Goal: Entertainment & Leisure: Consume media (video, audio)

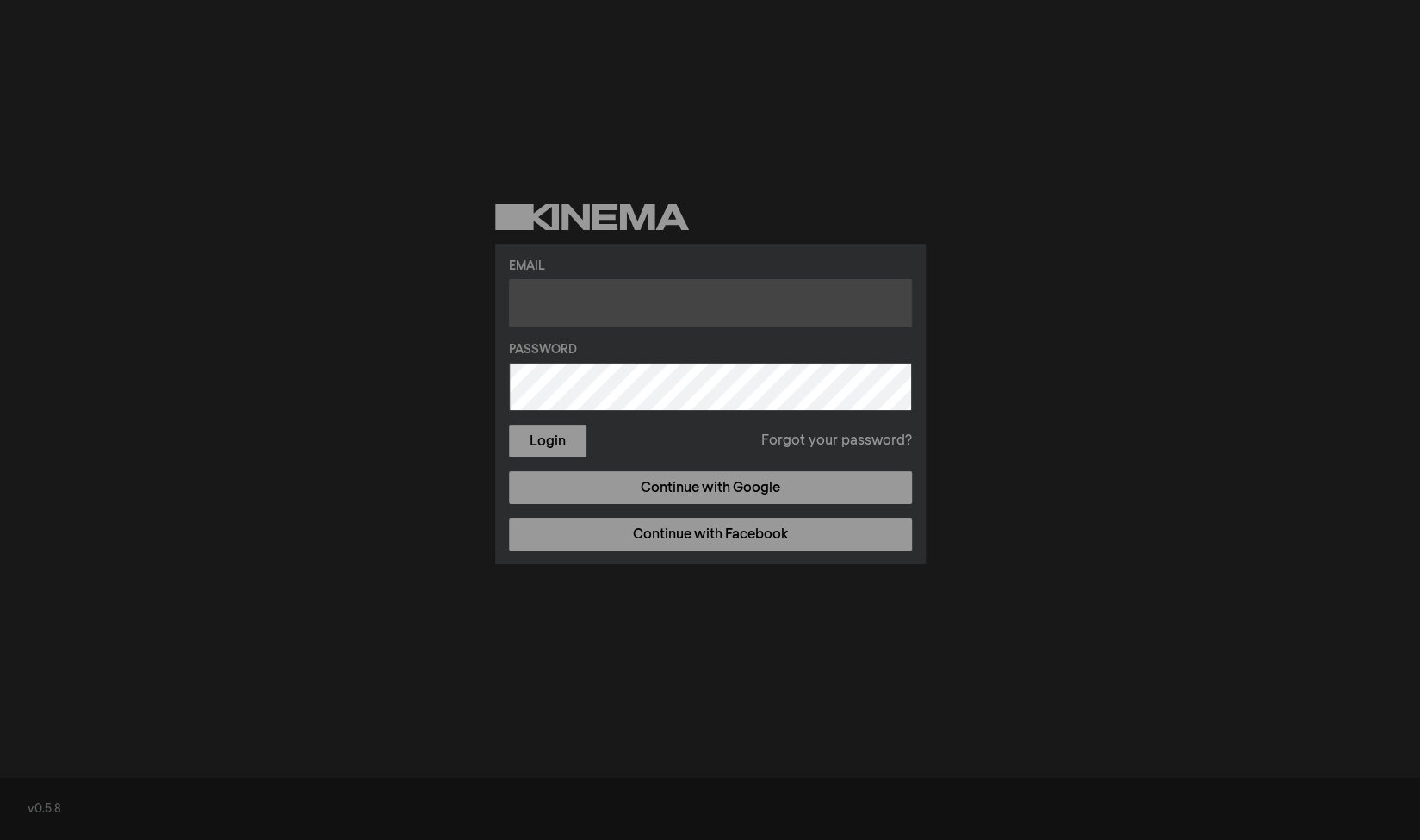
click at [616, 307] on input "text" at bounding box center [710, 303] width 403 height 48
type input "[PERSON_NAME][EMAIL_ADDRESS][DOMAIN_NAME]"
click at [509, 425] on button "Login" at bounding box center [547, 441] width 78 height 33
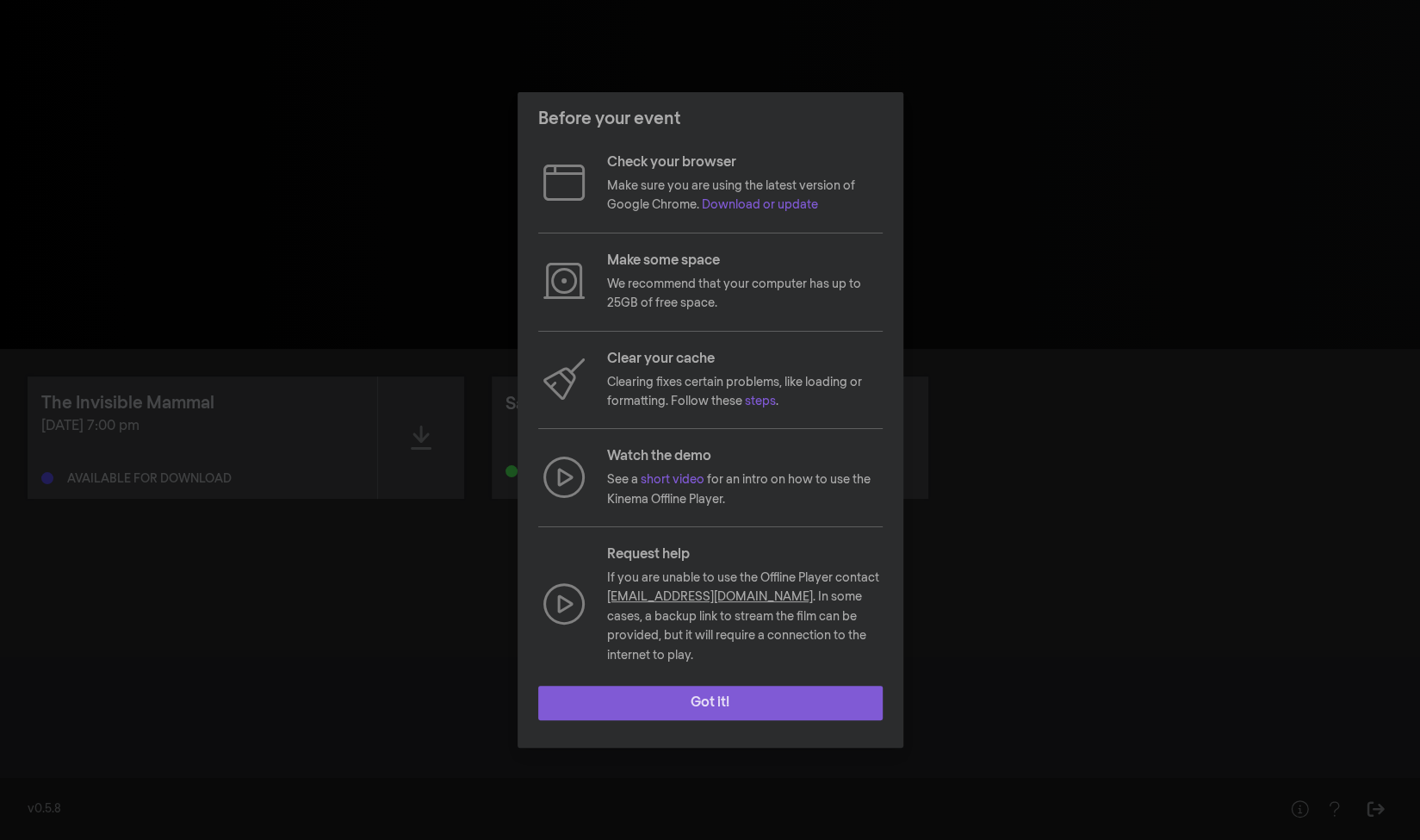
click at [770, 704] on button "Got it!" at bounding box center [710, 703] width 345 height 35
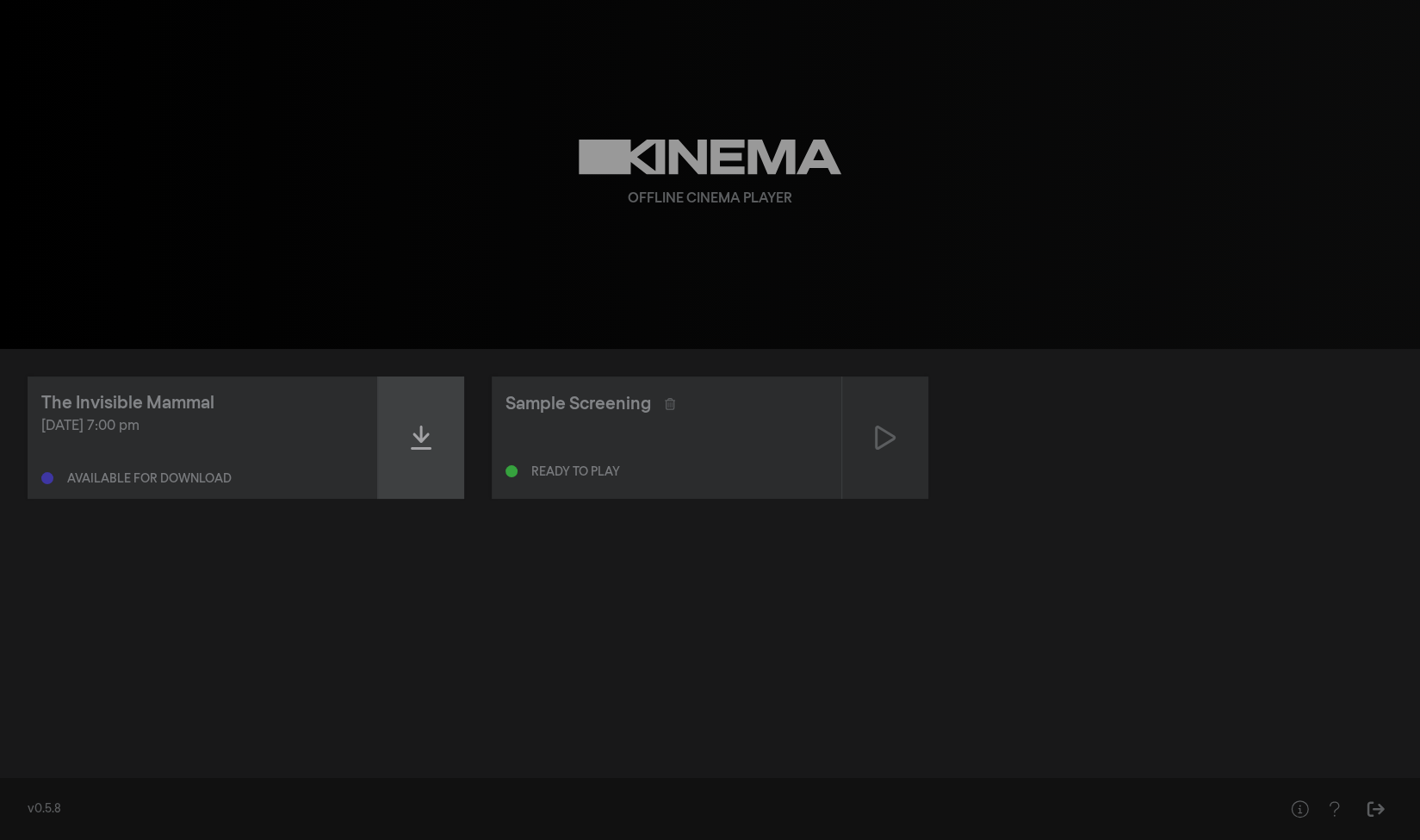
click at [433, 455] on div at bounding box center [420, 437] width 86 height 122
click at [1158, 661] on div "The Invisible Mammal [DATE] 7:00 pm Ready to play - expires on [DATE] 7:00 pm S…" at bounding box center [710, 558] width 1420 height 417
click at [428, 450] on icon at bounding box center [420, 437] width 20 height 28
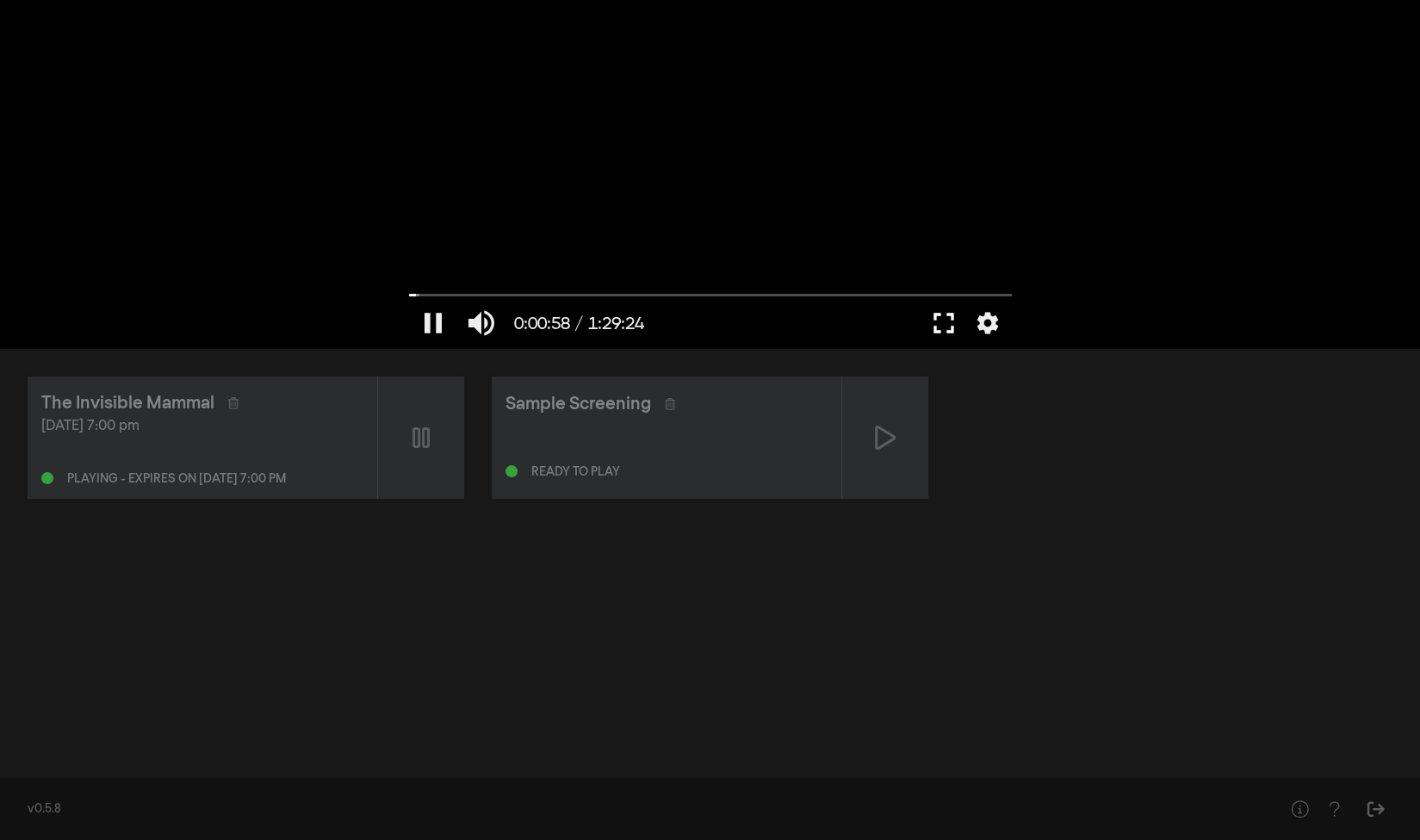
click at [934, 319] on button "fullscreen" at bounding box center [944, 323] width 48 height 52
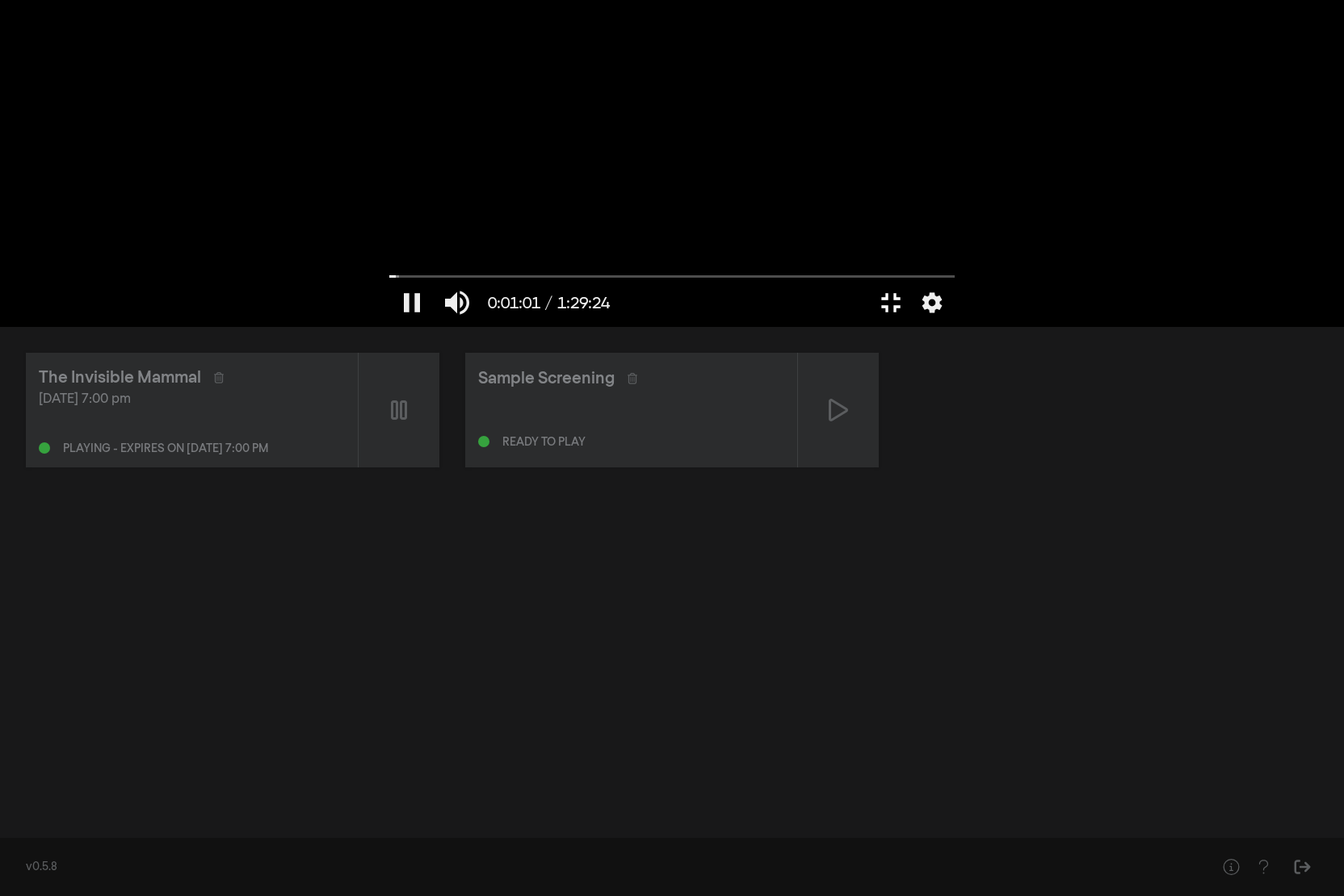
type input "61.950968"
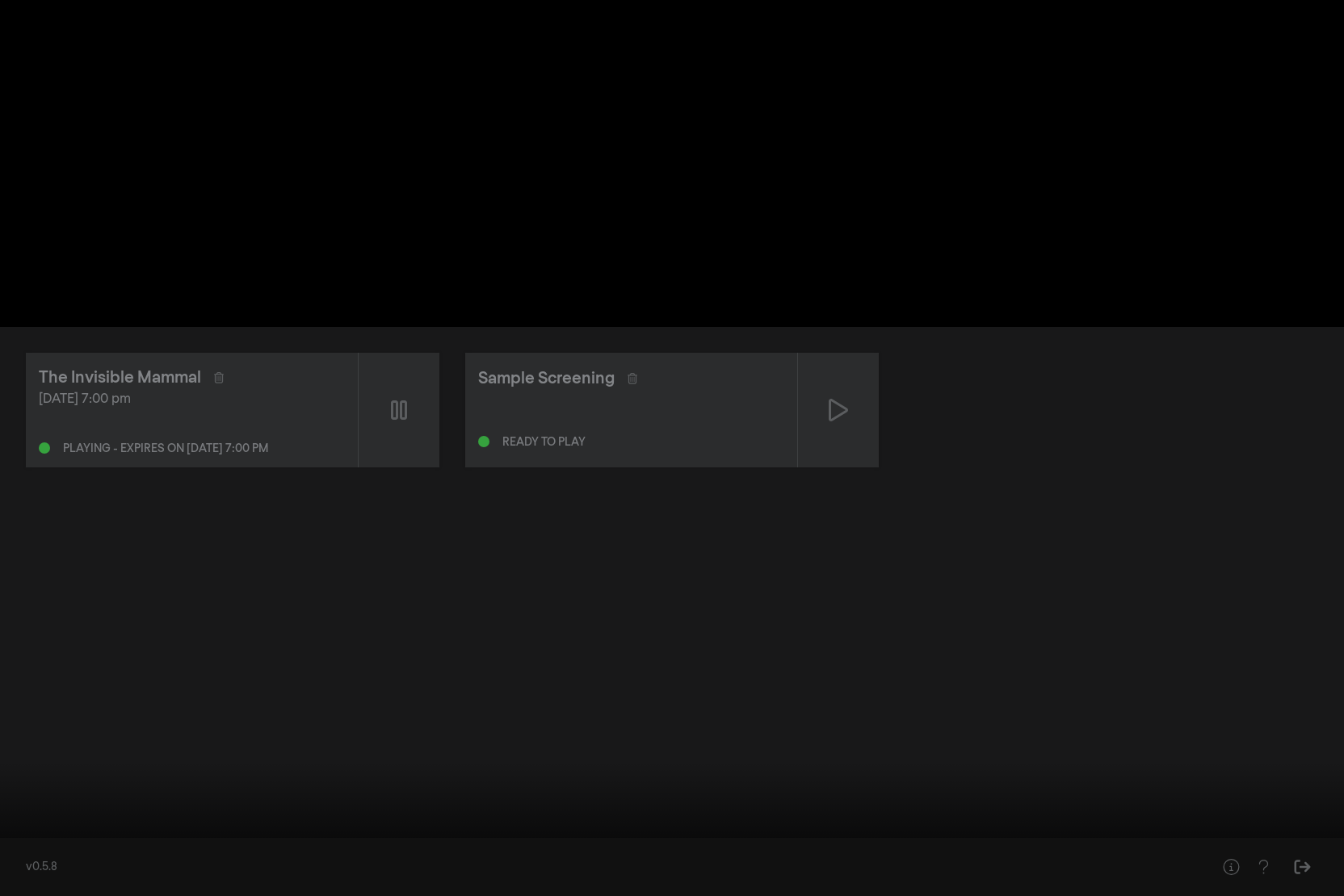
click at [1250, 787] on button "fullscreen_exit" at bounding box center [1272, 872] width 45 height 48
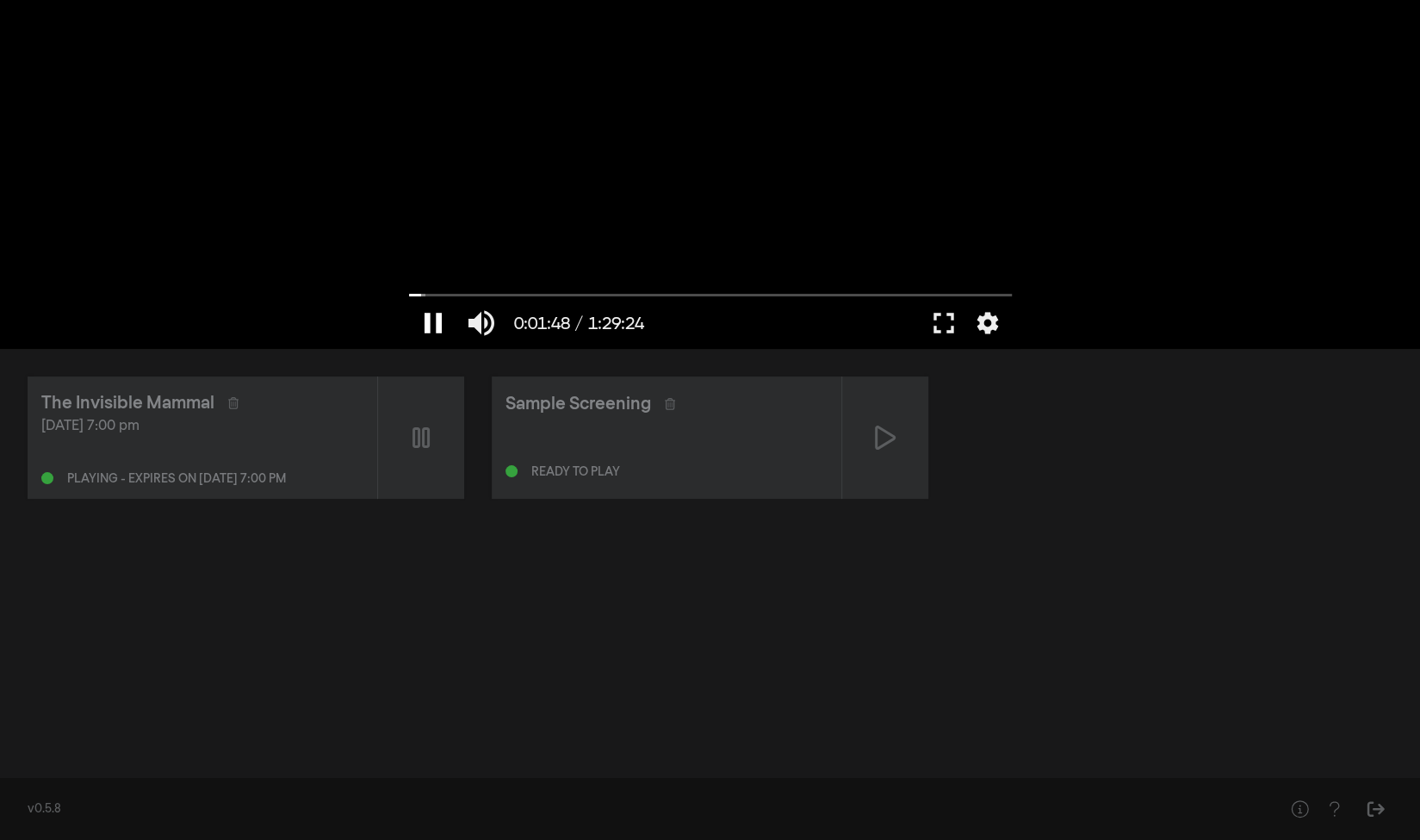
click at [431, 333] on button "pause" at bounding box center [433, 323] width 48 height 52
click at [937, 327] on button "fullscreen" at bounding box center [944, 323] width 48 height 52
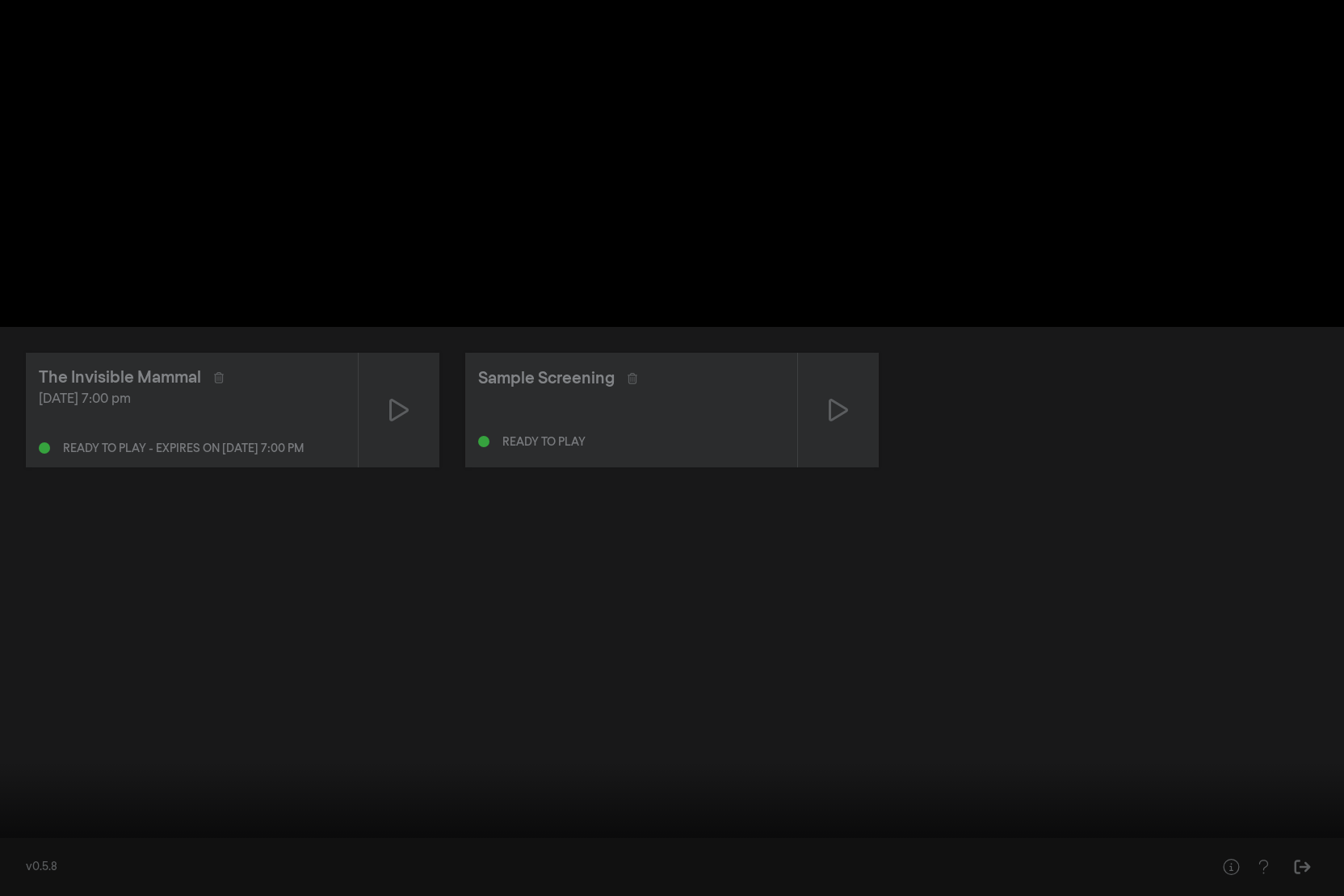
drag, startPoint x: 33, startPoint y: 845, endPoint x: 0, endPoint y: 824, distance: 39.1
click at [8, 787] on input "Seek" at bounding box center [672, 846] width 1328 height 10
click at [33, 787] on button "play_arrow" at bounding box center [31, 872] width 45 height 48
click at [1320, 787] on button "settings" at bounding box center [1313, 872] width 37 height 48
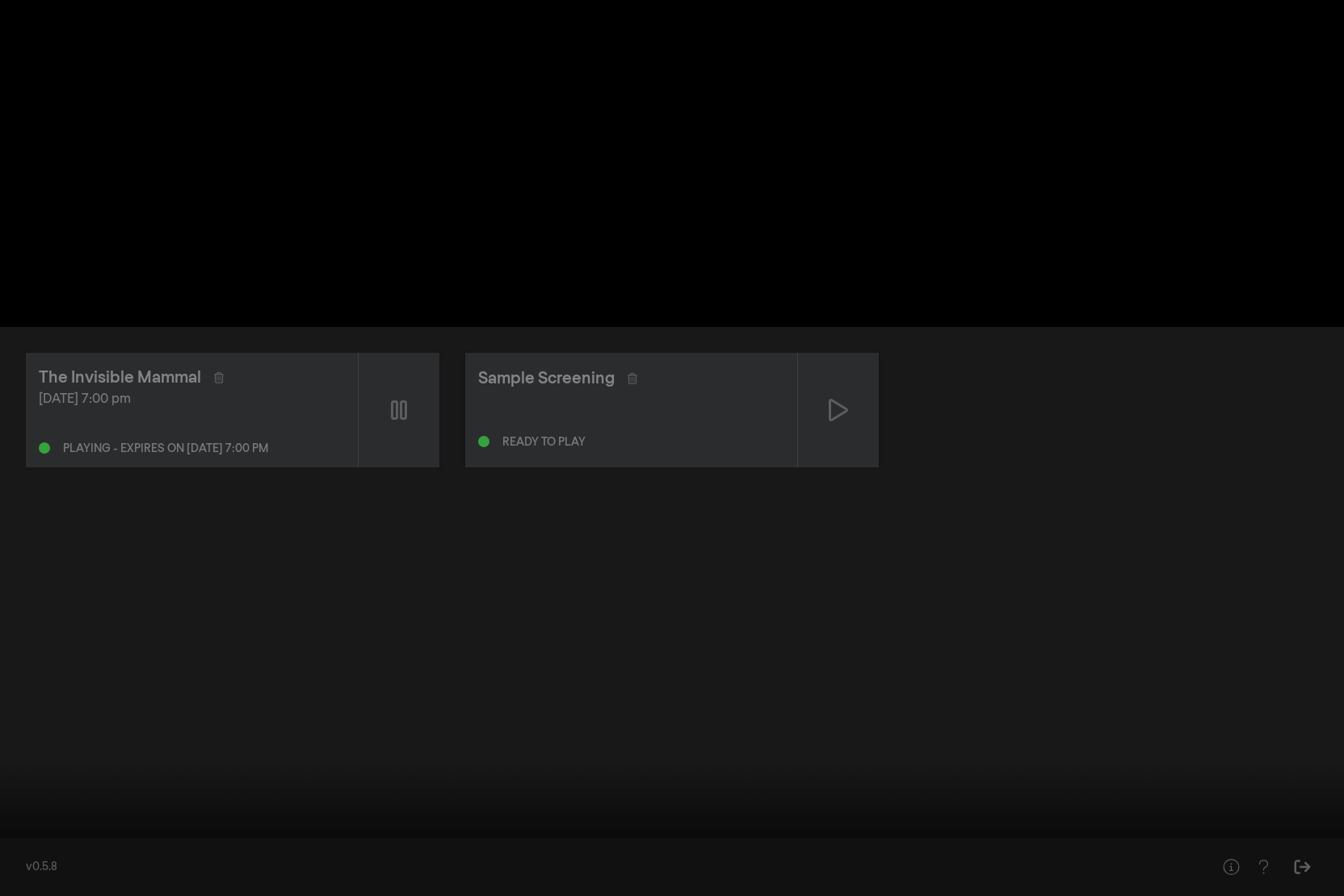
click at [1309, 787] on button "settings" at bounding box center [1313, 872] width 37 height 48
click at [1268, 787] on button "fullscreen_exit" at bounding box center [1272, 872] width 45 height 48
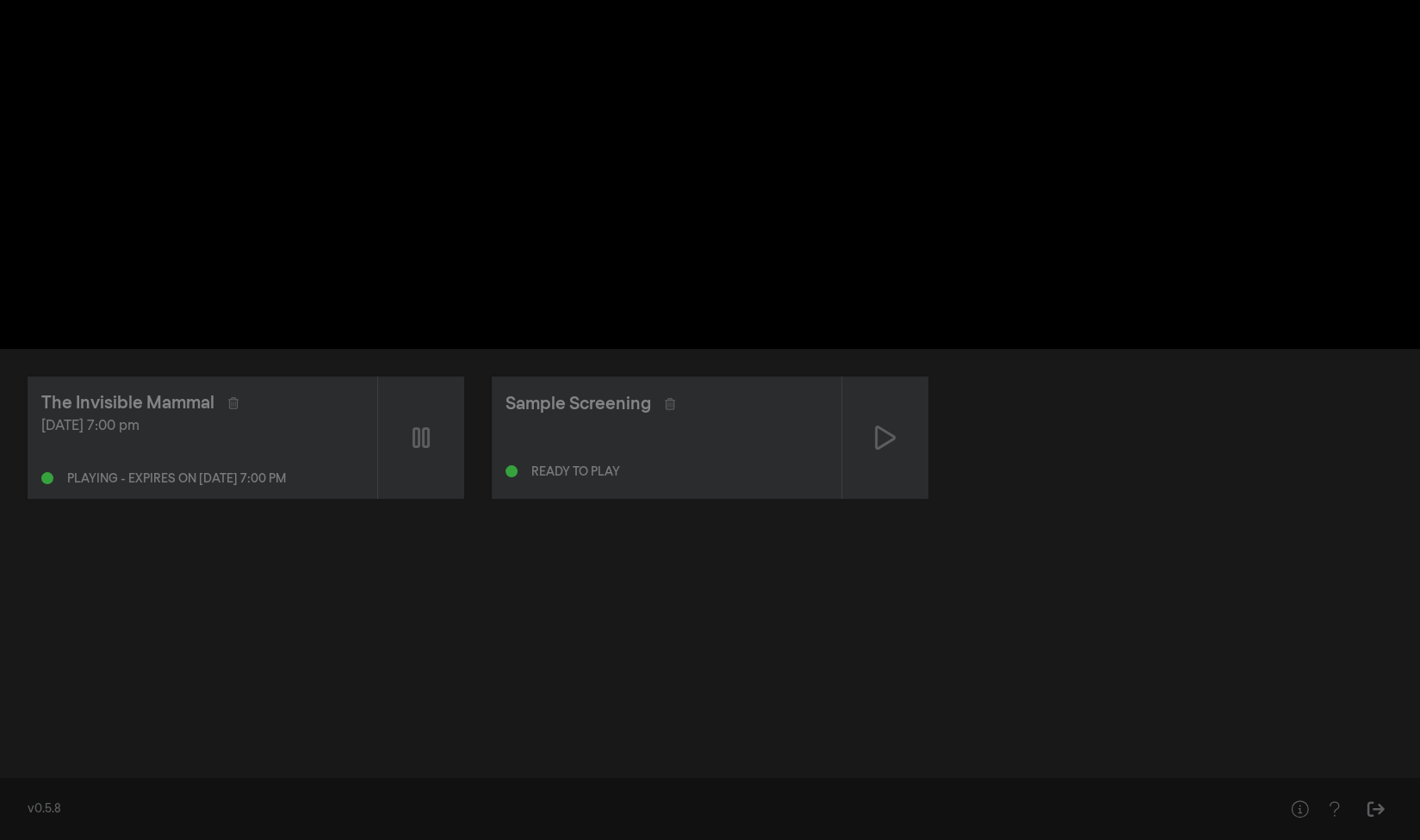
click at [1176, 420] on div "The Invisible Mammal [DATE] 7:00 pm Playing - expires on [DATE] 7:00 pm Sample …" at bounding box center [710, 437] width 1365 height 122
type input "103.669733"
click at [483, 331] on button "volume_up" at bounding box center [481, 323] width 48 height 52
type input "0"
type input "104.082384"
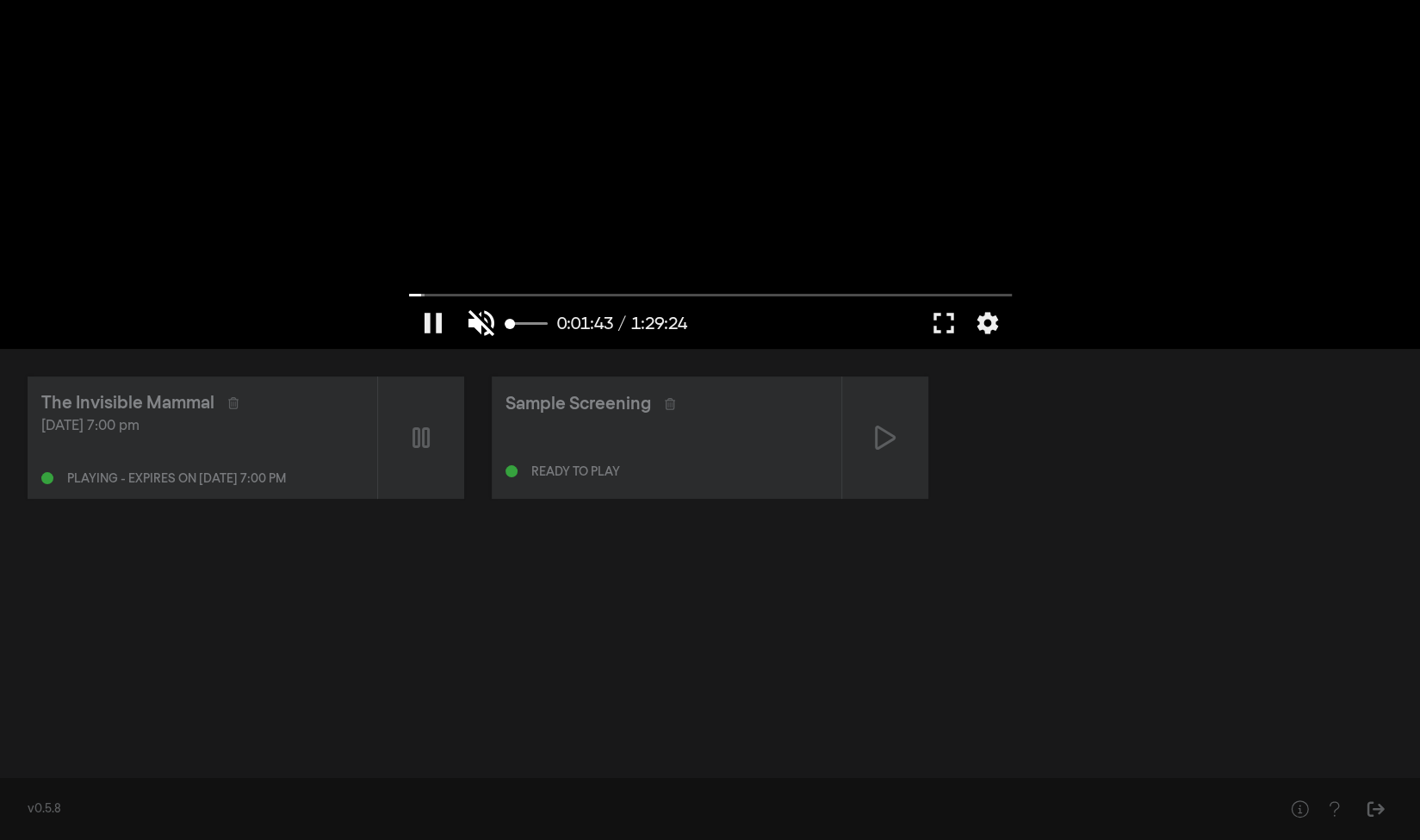
click at [481, 332] on button "volume_off" at bounding box center [481, 323] width 48 height 52
type input "1"
click at [942, 320] on button "fullscreen" at bounding box center [944, 323] width 48 height 52
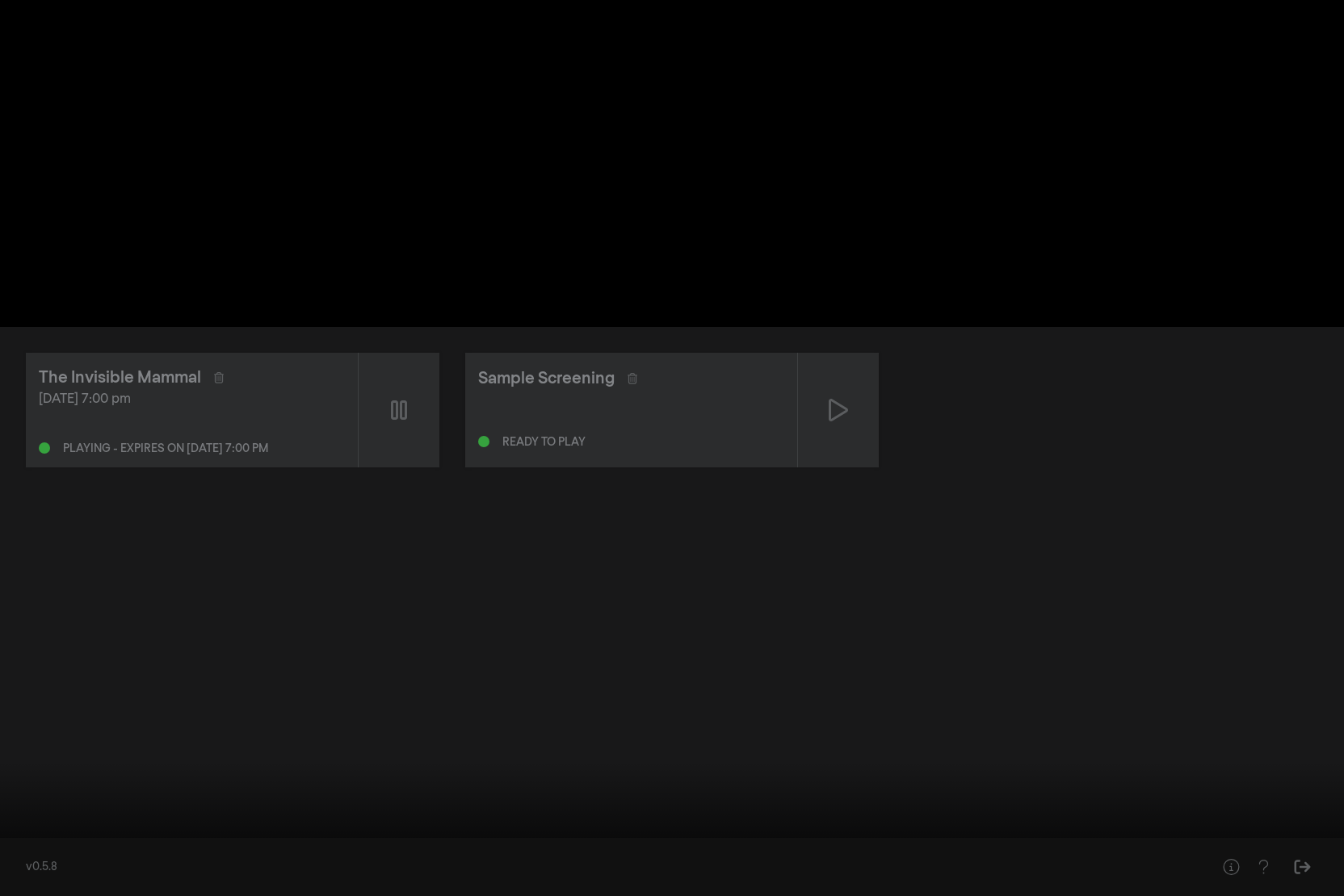
click at [29, 787] on button "pause" at bounding box center [31, 872] width 45 height 48
drag, startPoint x: 44, startPoint y: 848, endPoint x: 0, endPoint y: 827, distance: 48.8
click at [8, 787] on input "Seek" at bounding box center [672, 846] width 1328 height 10
click at [22, 787] on button "play_arrow" at bounding box center [31, 872] width 45 height 48
type input "3.124718"
